Goal: Task Accomplishment & Management: Use online tool/utility

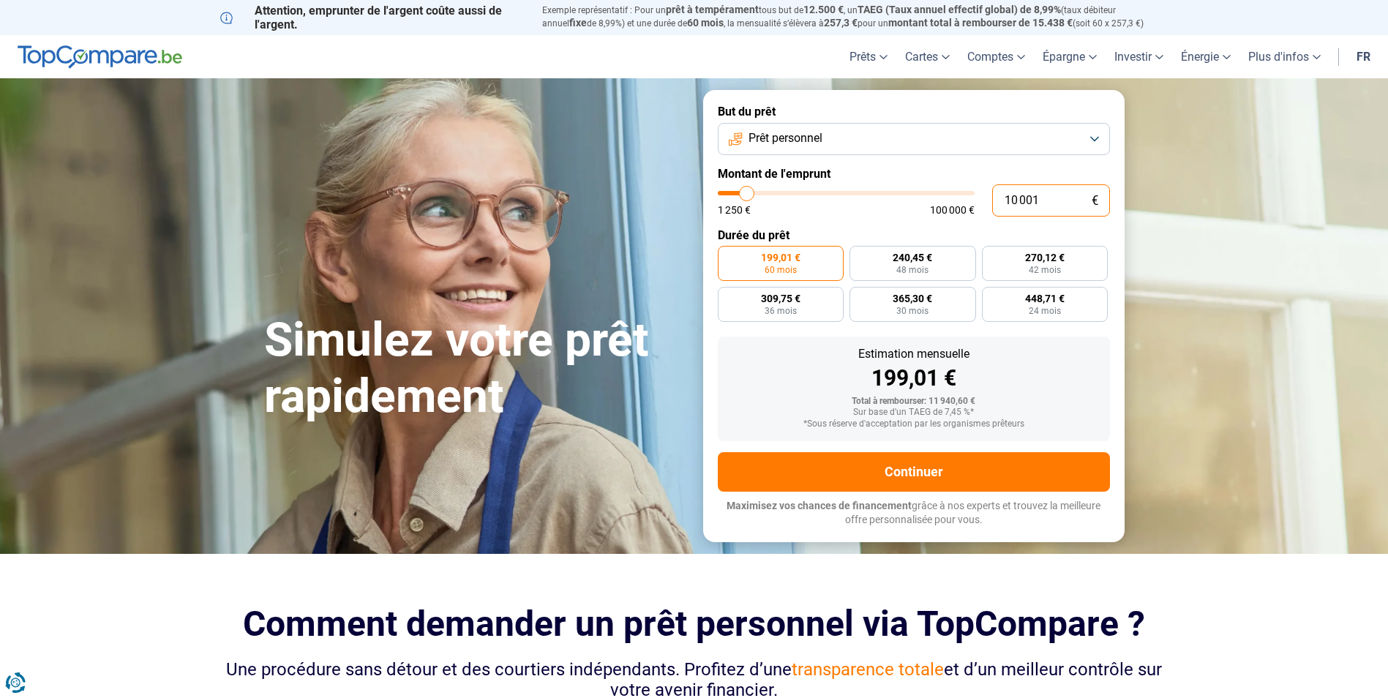
click at [1048, 198] on input "10 001" at bounding box center [1051, 200] width 118 height 32
type input "1 000"
type input "1250"
type input "100"
type input "1250"
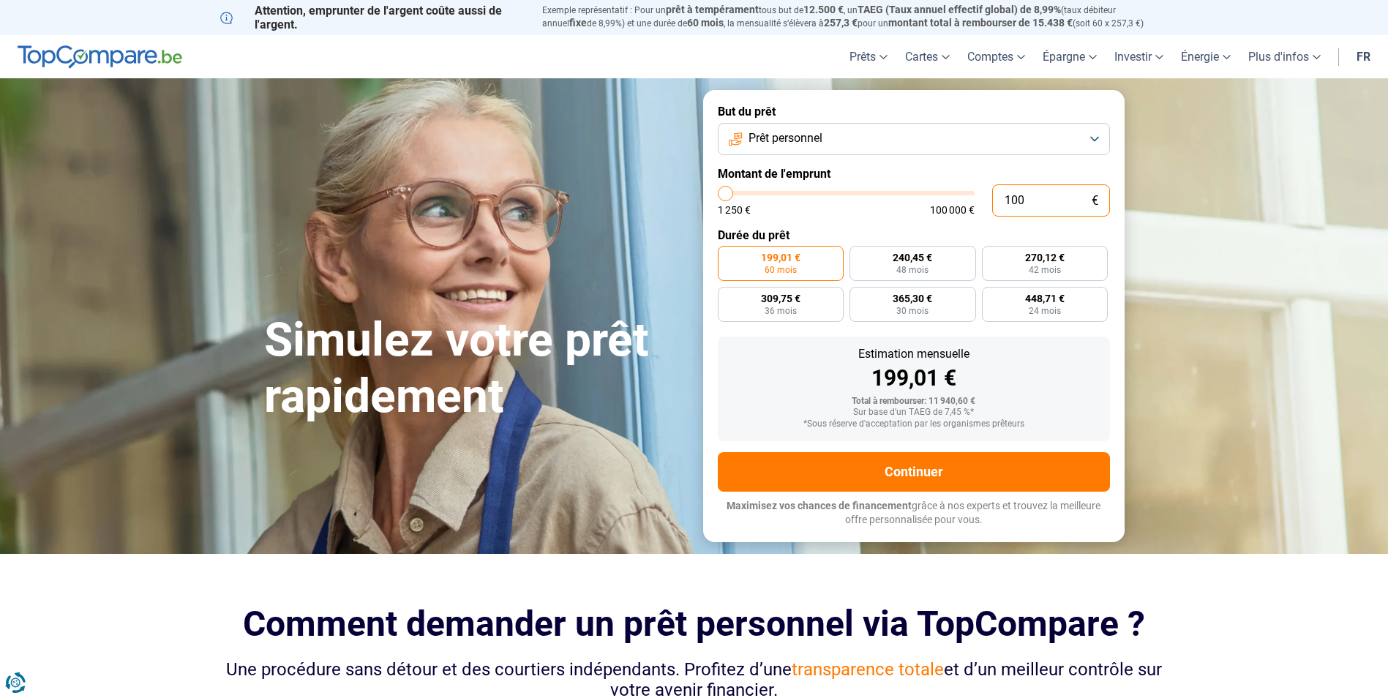
type input "10"
type input "1250"
type input "1"
type input "1250"
type input "0"
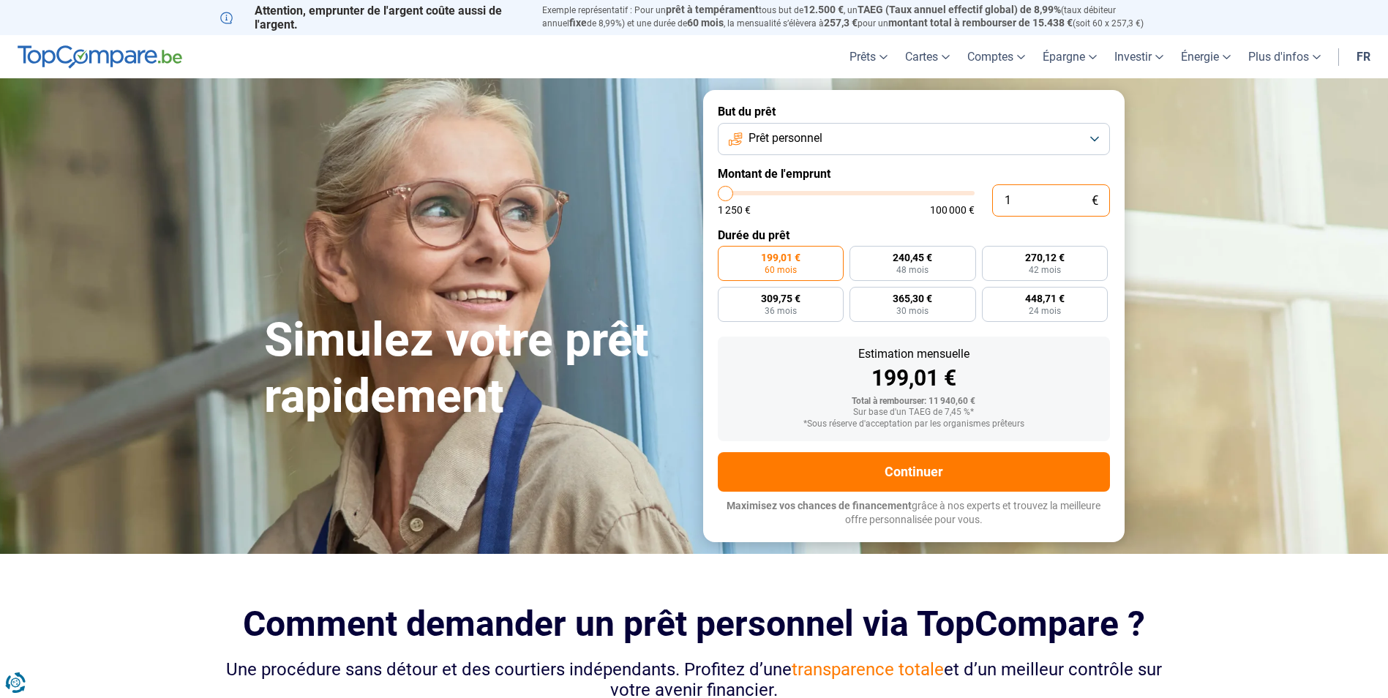
type input "1250"
type input "1"
type input "1250"
type input "17"
type input "1250"
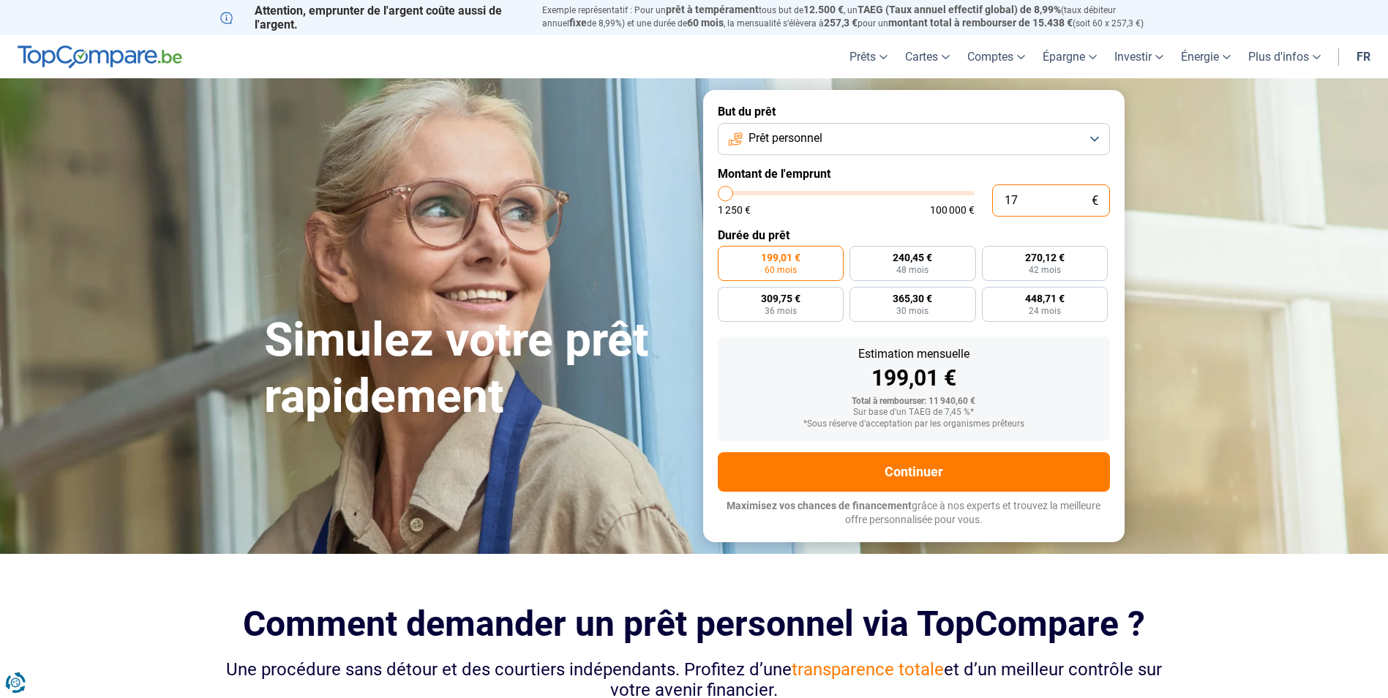
type input "170"
type input "1250"
type input "1 700"
type input "1750"
type input "17 000"
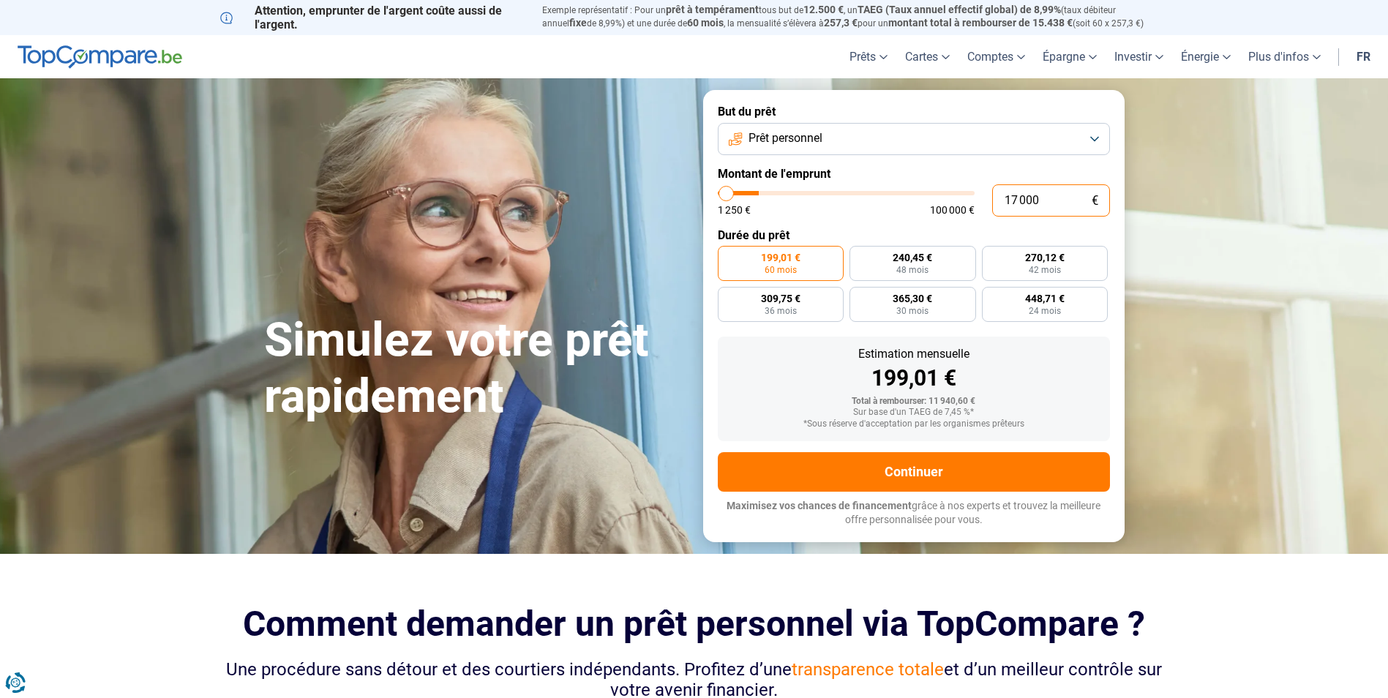
type input "17000"
radio input "false"
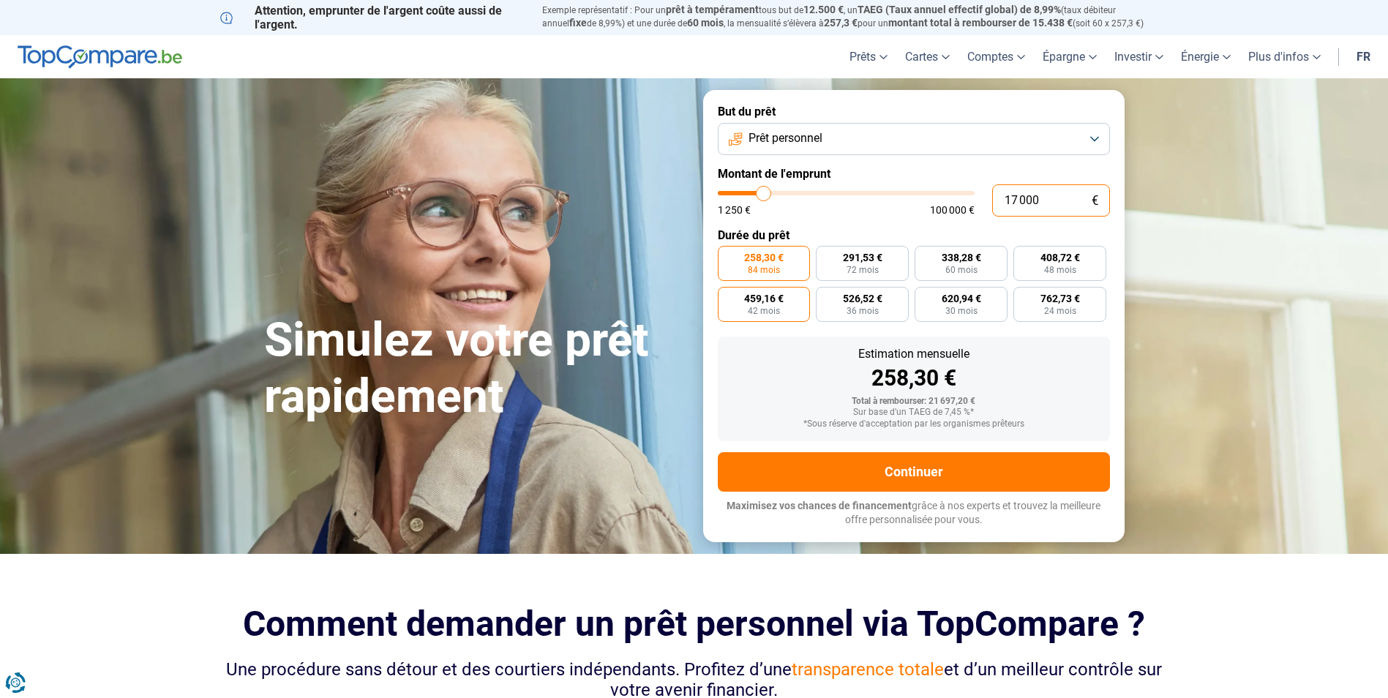
type input "17 000"
click at [751, 311] on span "42 mois" at bounding box center [764, 311] width 32 height 9
click at [727, 296] on input "459,16 € 42 mois" at bounding box center [723, 292] width 10 height 10
radio input "true"
